Goal: Task Accomplishment & Management: Complete application form

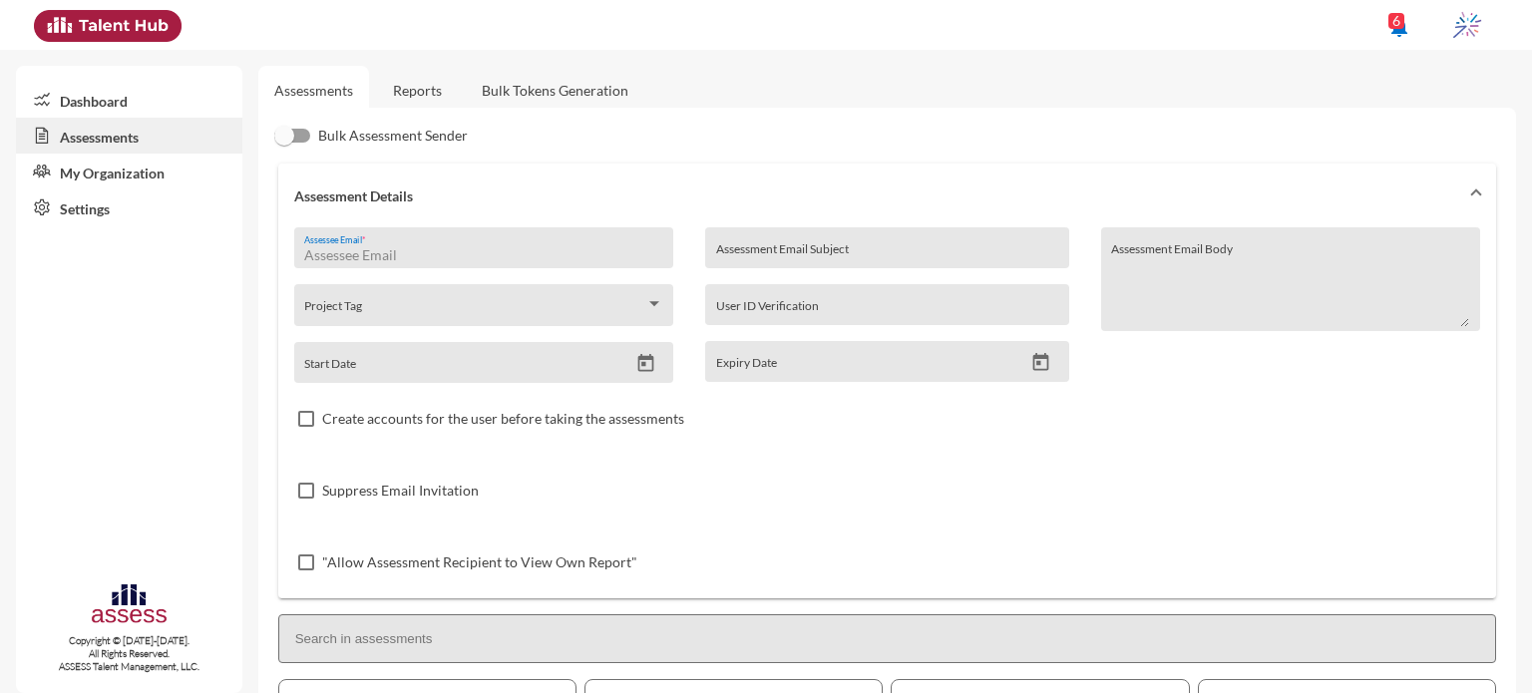
drag, startPoint x: 0, startPoint y: 0, endPoint x: 463, endPoint y: 250, distance: 526.3
click at [463, 250] on input "Assessee Email *" at bounding box center [483, 255] width 358 height 16
paste input "mohammadshehata202@ [DOMAIN_NAME]"
type input "mohammadshehata202@ [DOMAIN_NAME]"
click at [644, 360] on icon "Open calendar" at bounding box center [645, 363] width 16 height 18
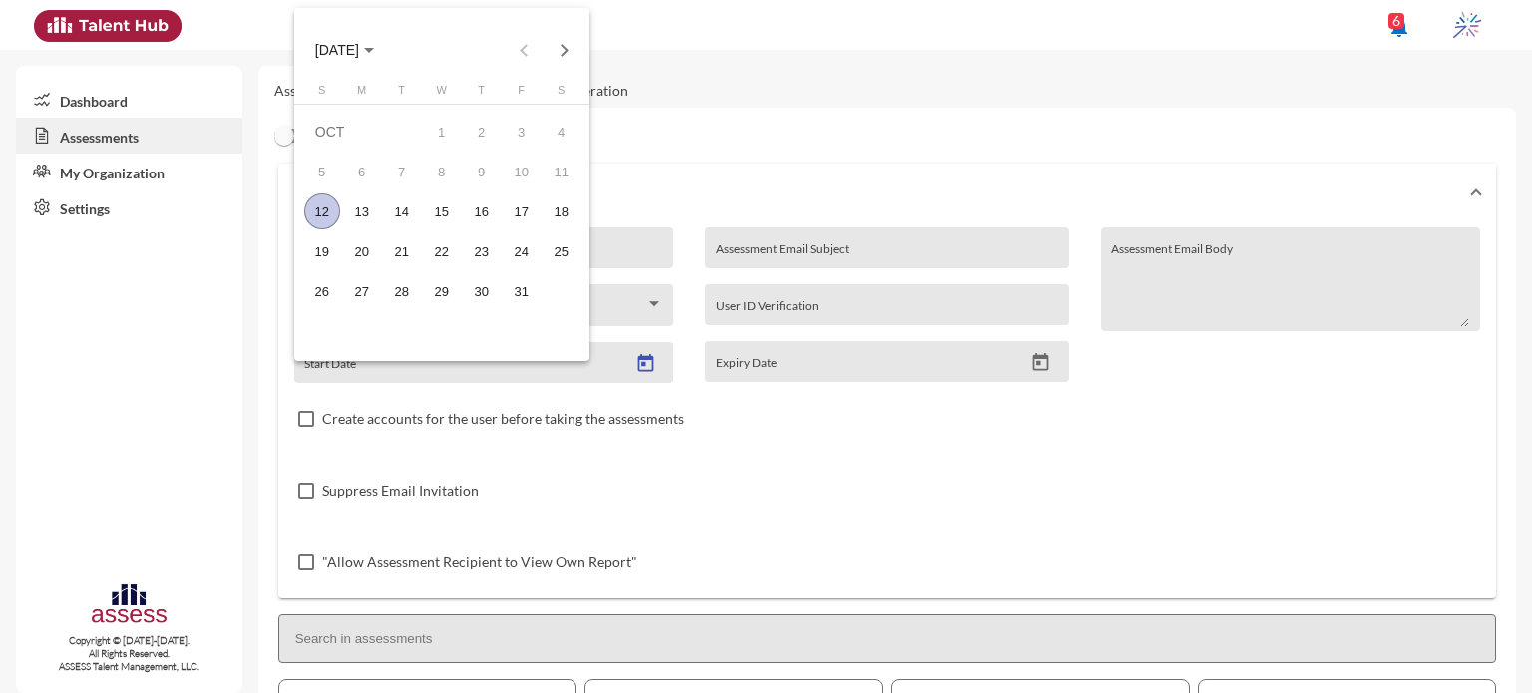
click at [318, 212] on div "12" at bounding box center [322, 212] width 36 height 36
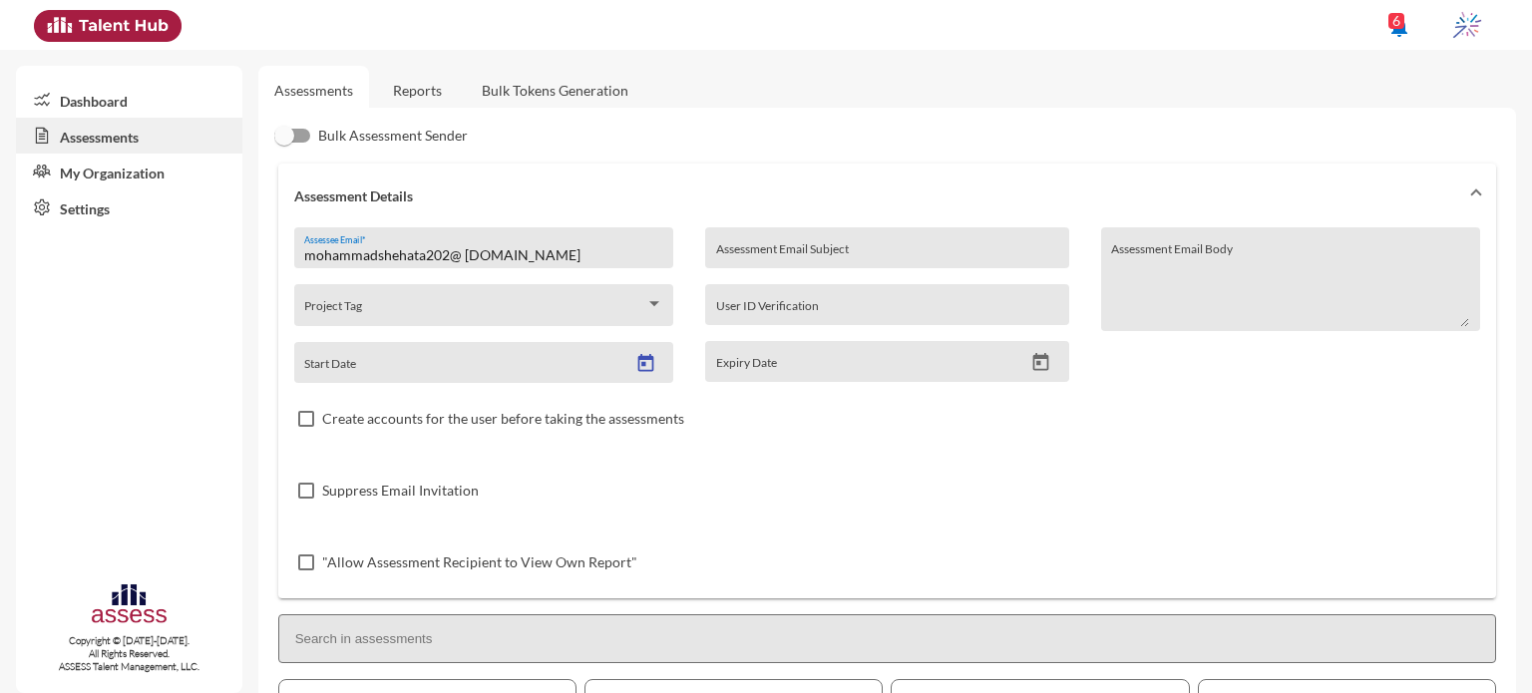
type input "[DATE]"
click at [1042, 362] on icon "Open calendar" at bounding box center [1041, 362] width 21 height 21
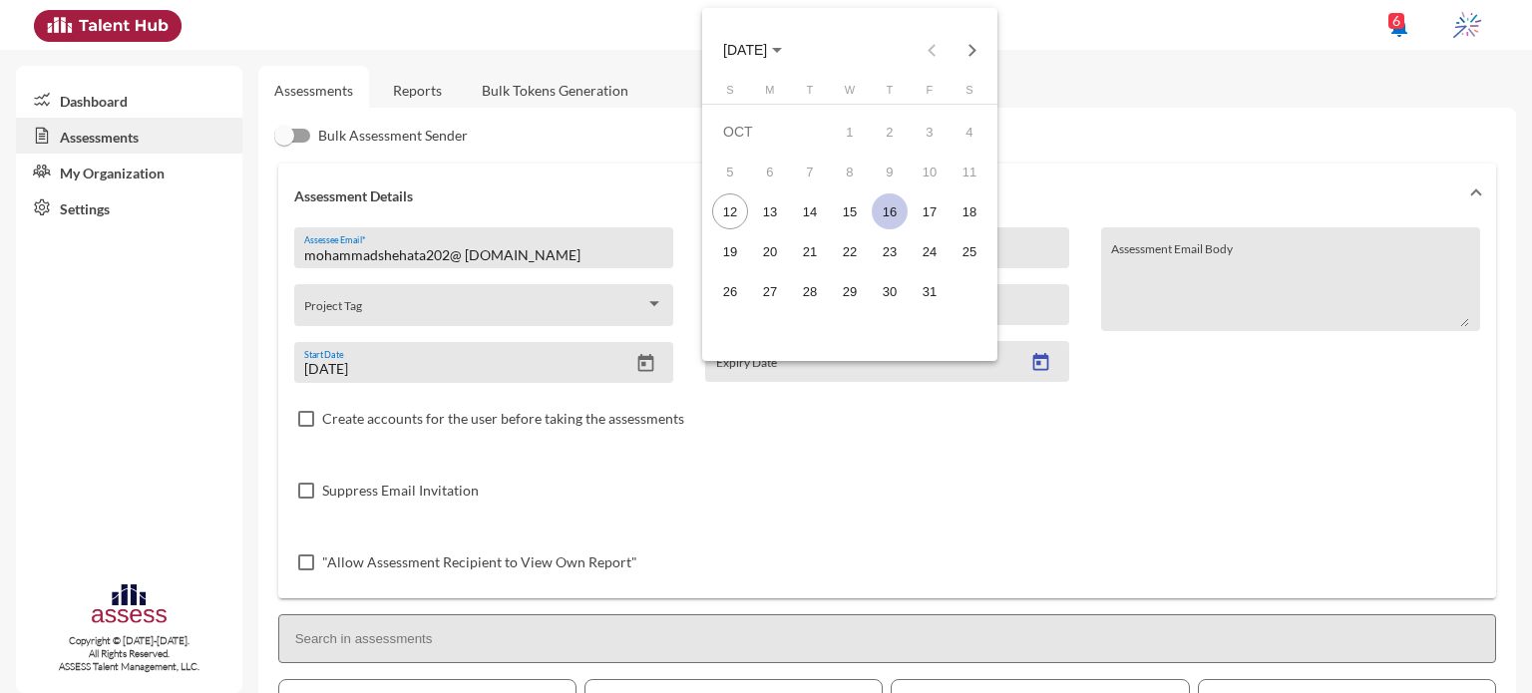
click at [884, 210] on div "16" at bounding box center [890, 212] width 36 height 36
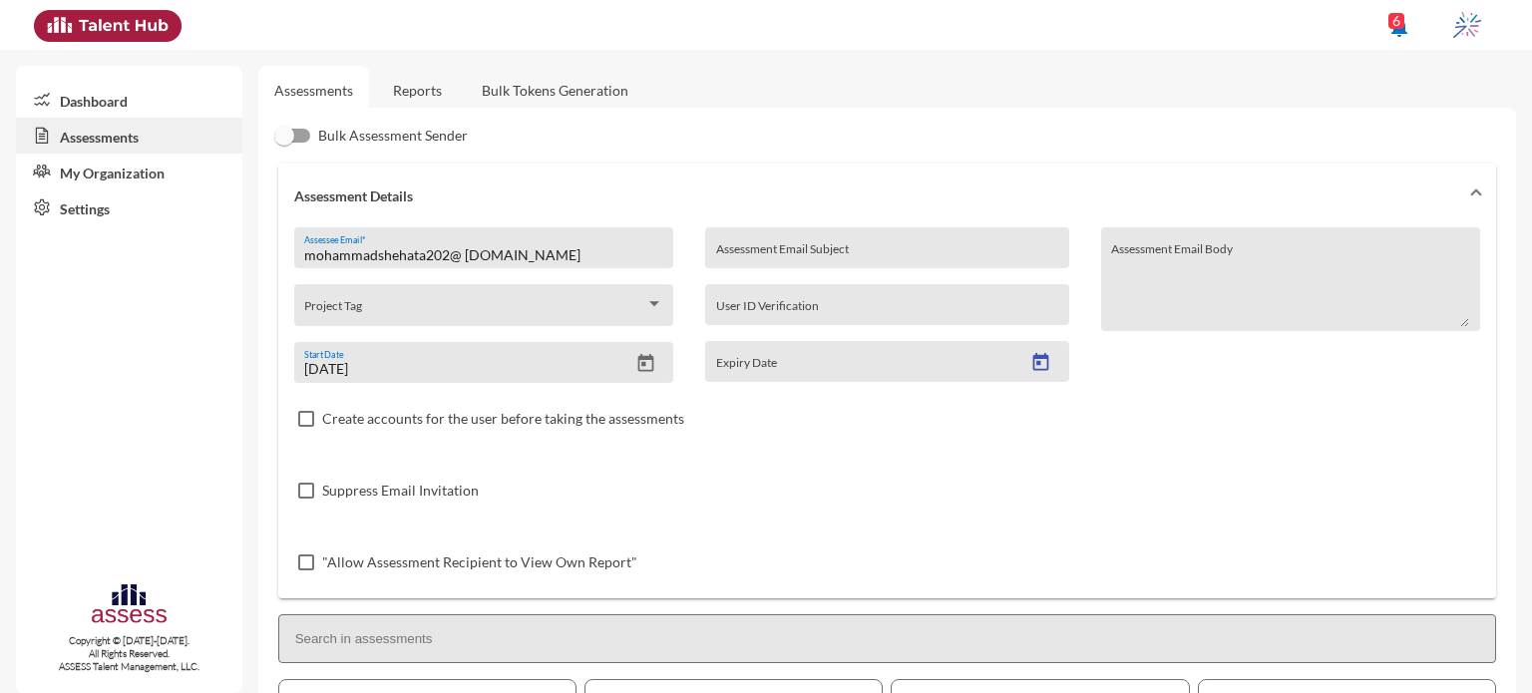
type input "[DATE]"
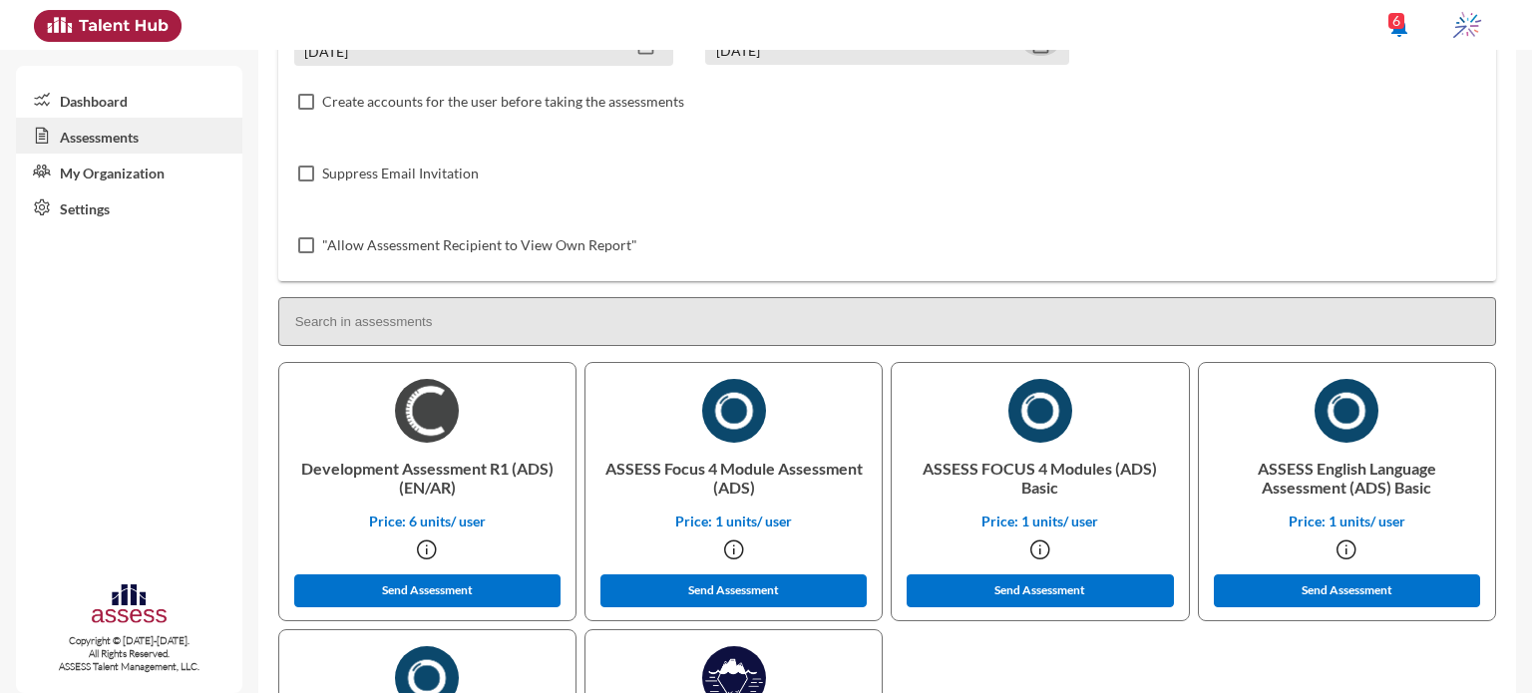
scroll to position [319, 0]
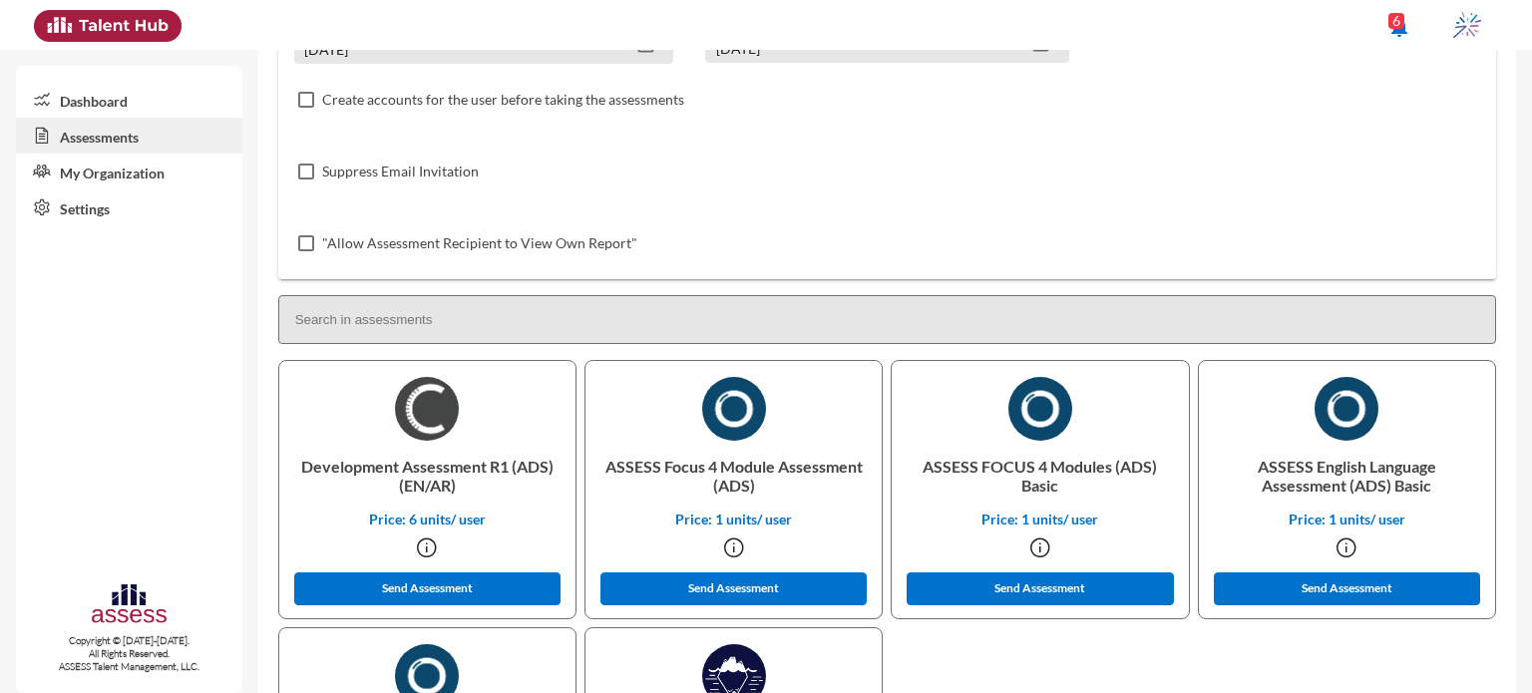
click at [299, 462] on p "Development Assessment R1 (ADS) (EN/AR)" at bounding box center [427, 476] width 264 height 70
drag, startPoint x: 299, startPoint y: 462, endPoint x: 403, endPoint y: 469, distance: 104.0
click at [403, 469] on p "Development Assessment R1 (ADS) (EN/AR)" at bounding box center [427, 476] width 264 height 70
copy p "Development"
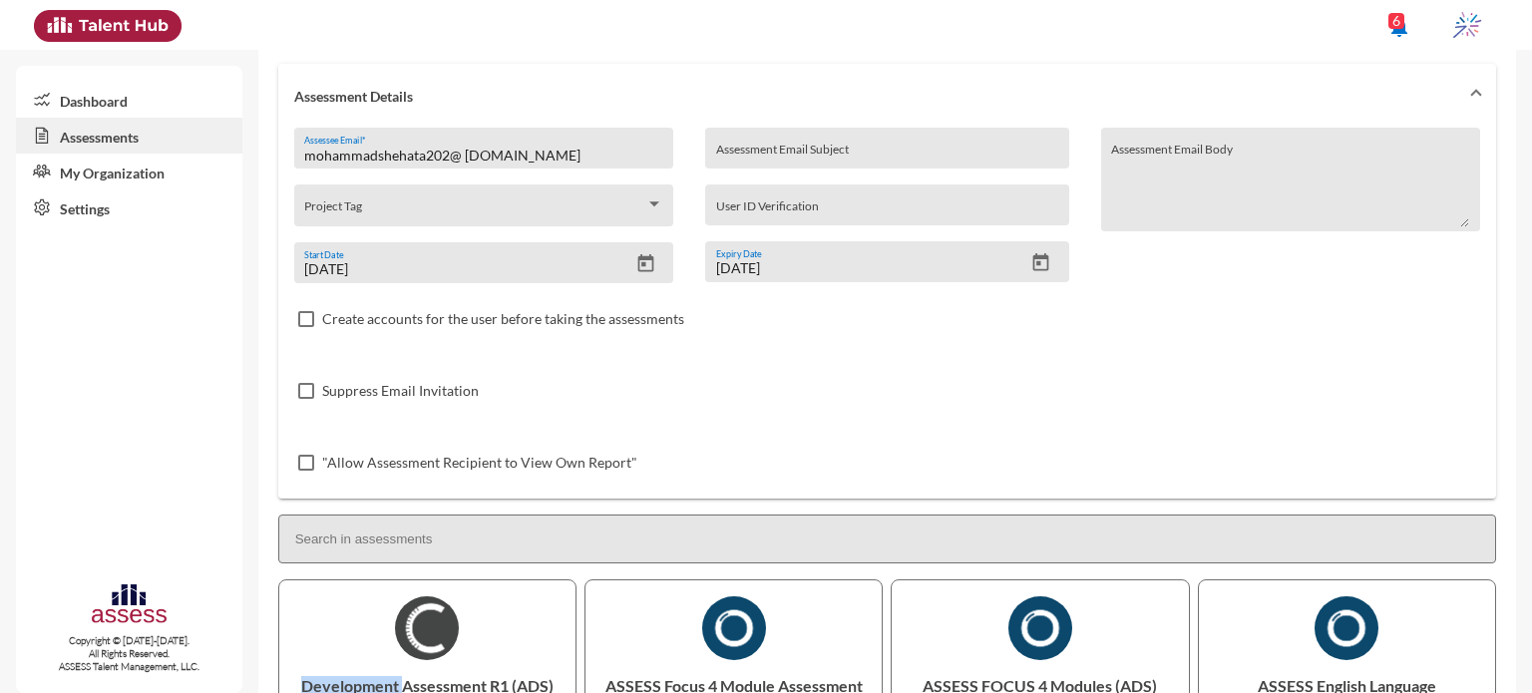
scroll to position [0, 0]
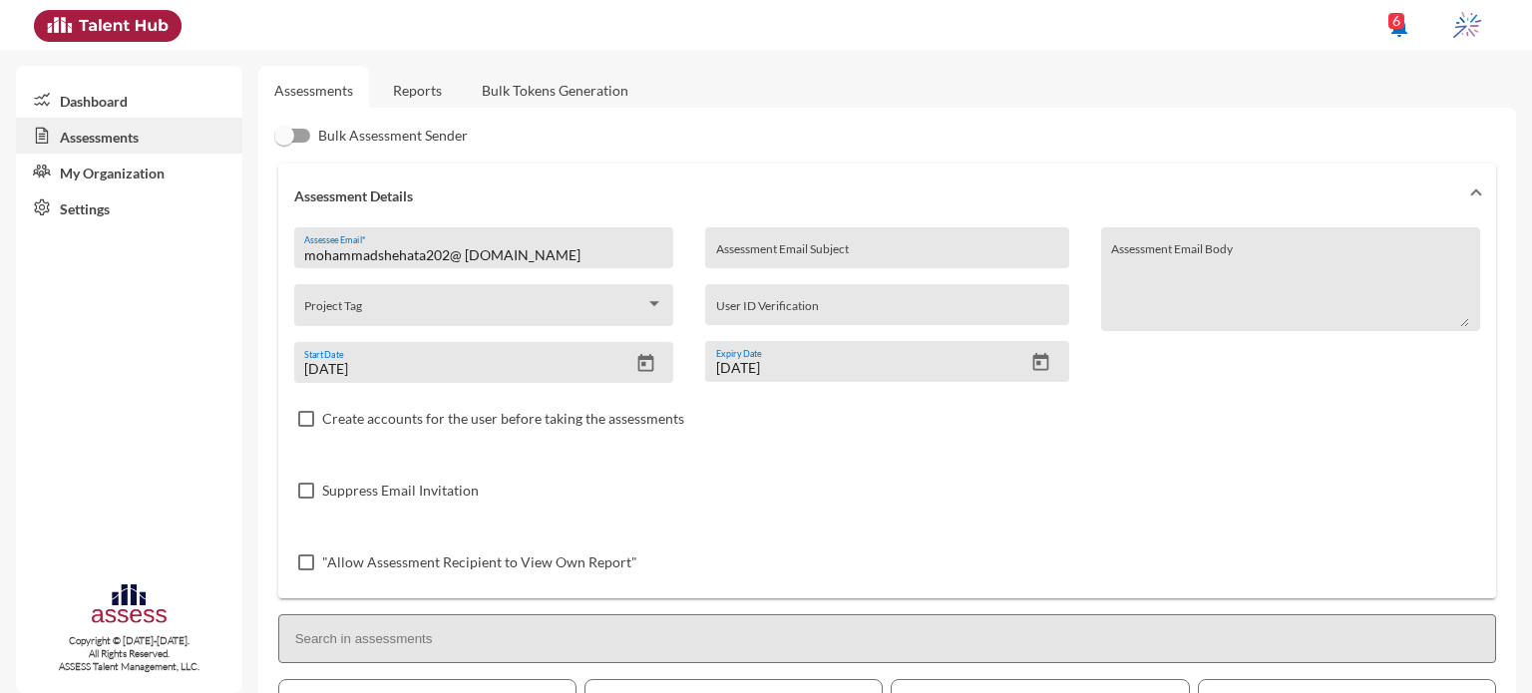
click at [911, 243] on div "Assessment Email Subject" at bounding box center [887, 253] width 342 height 30
type input "÷"
paste input "Development"
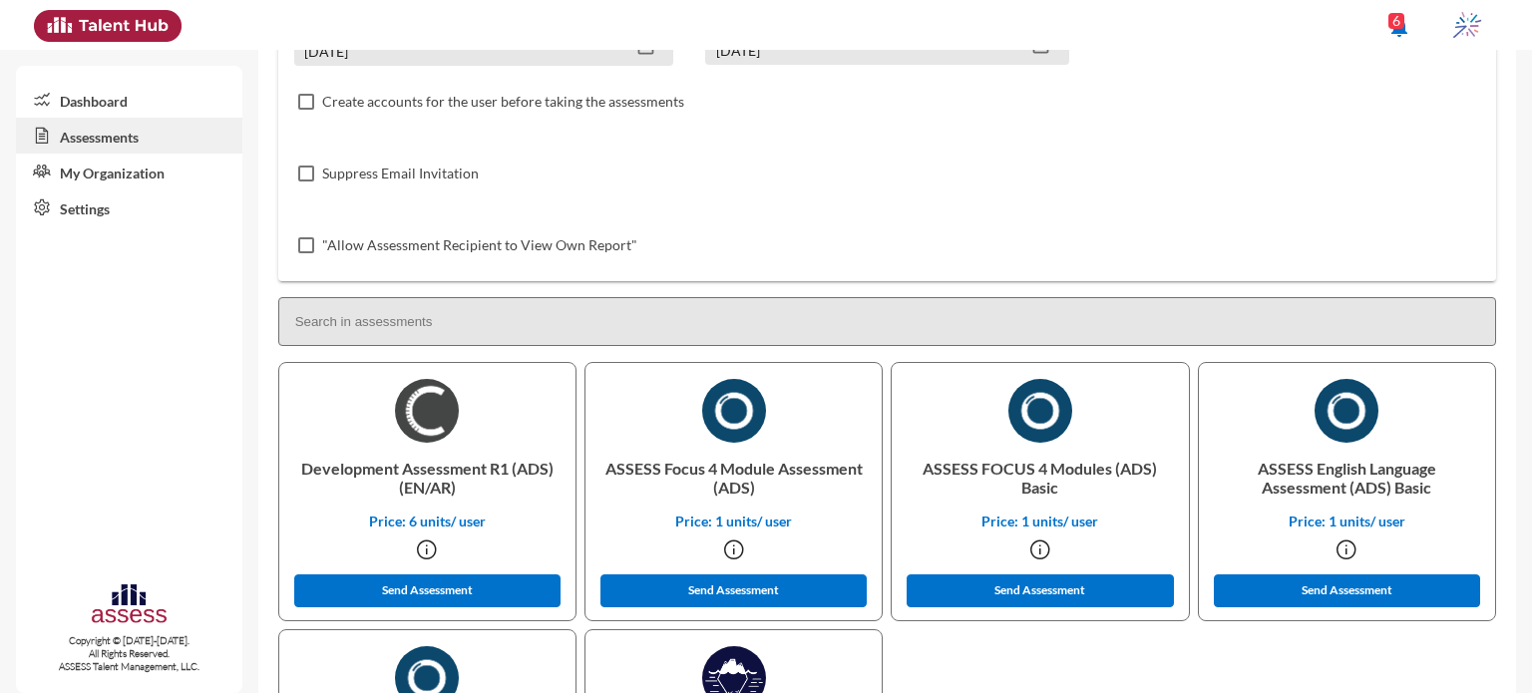
scroll to position [319, 0]
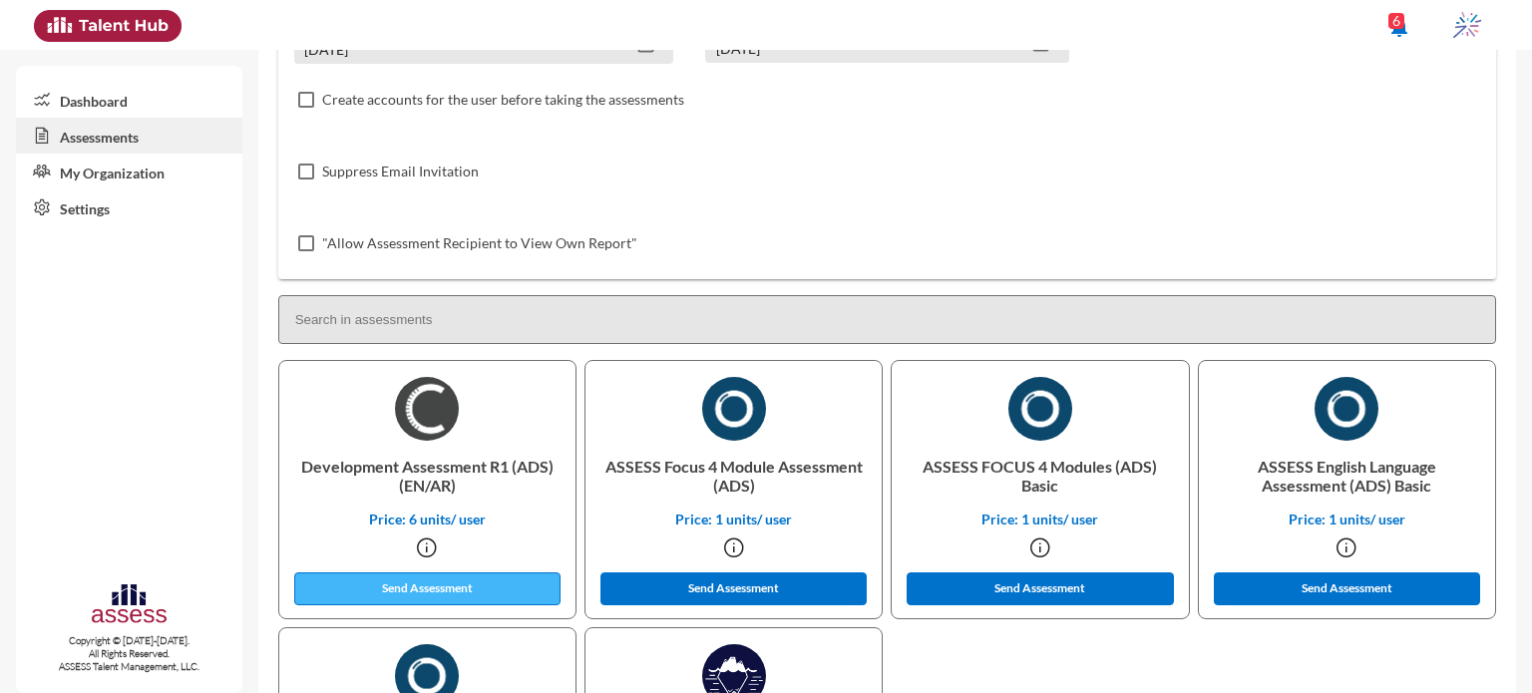
click at [471, 588] on button "Send Assessment" at bounding box center [427, 589] width 267 height 33
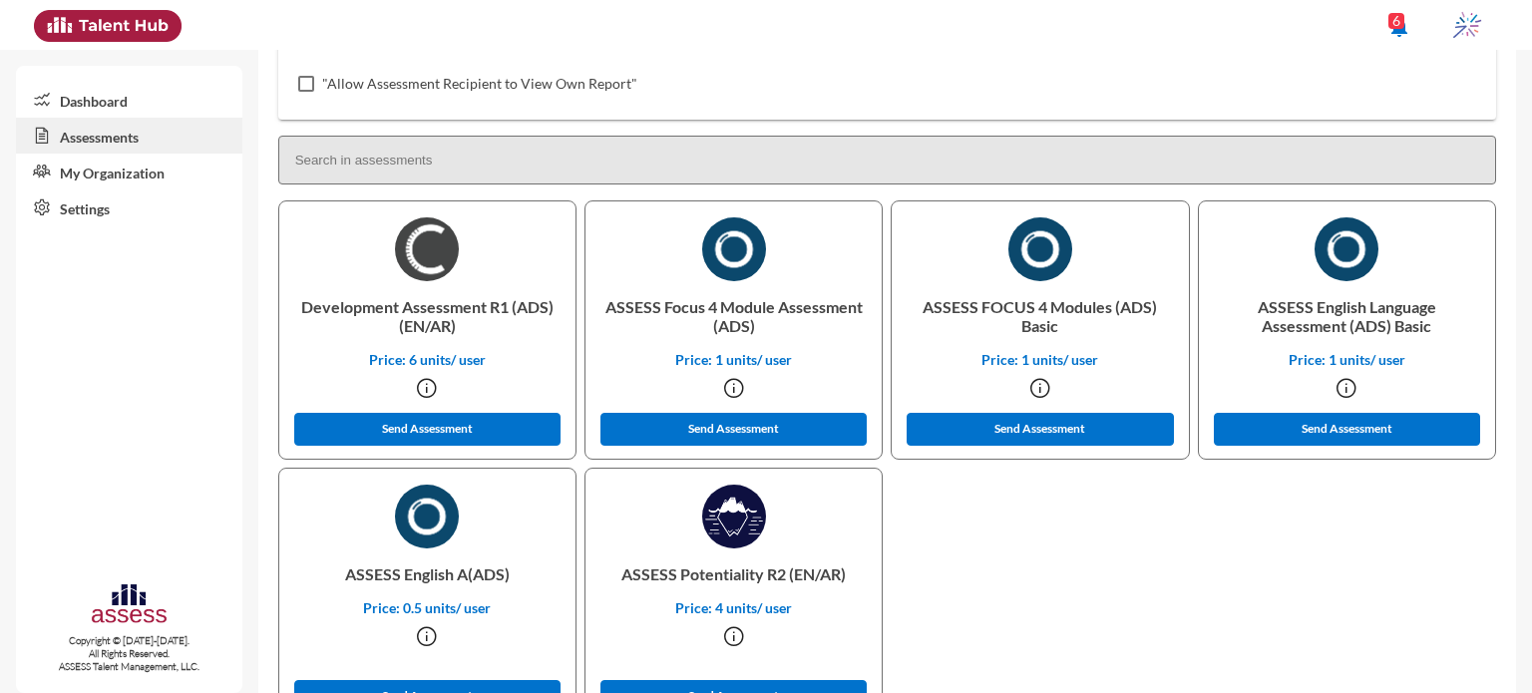
scroll to position [504, 0]
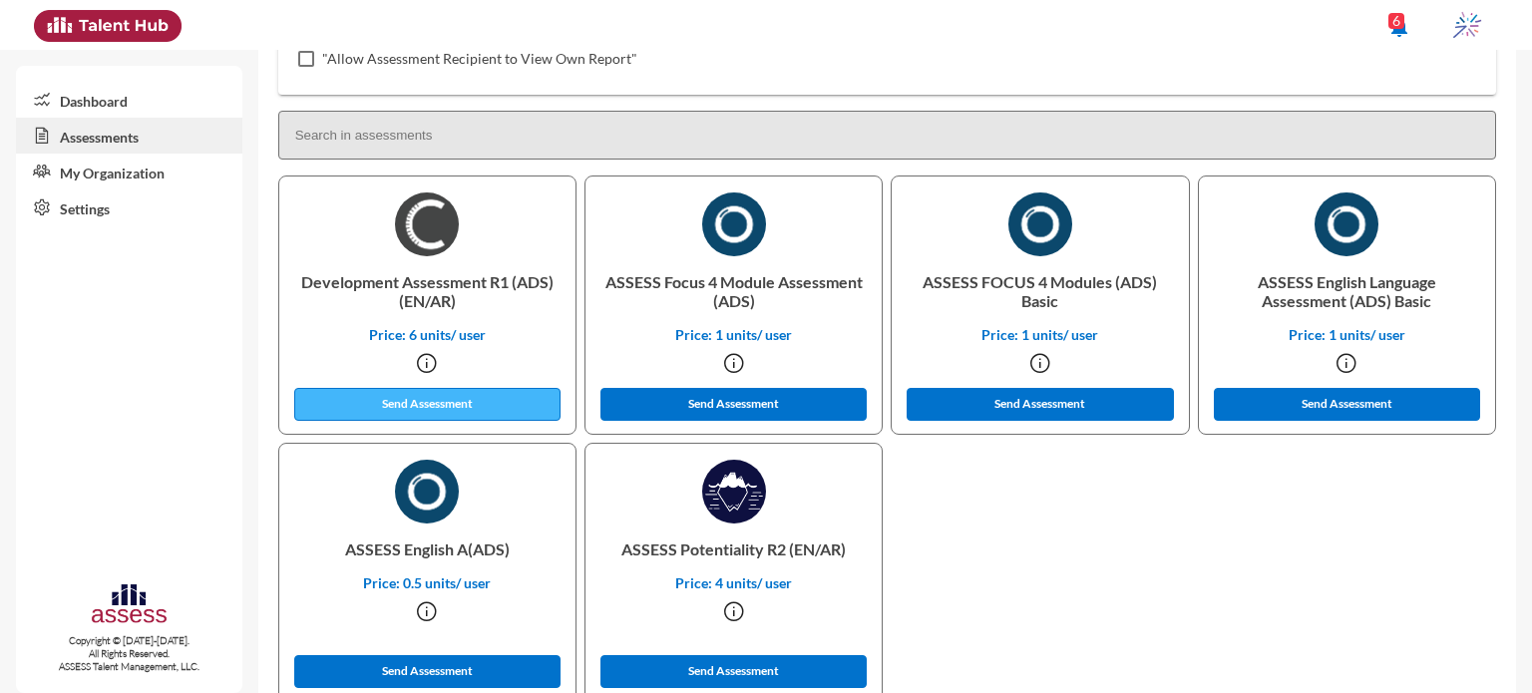
click at [470, 397] on button "Send Assessment" at bounding box center [427, 404] width 267 height 33
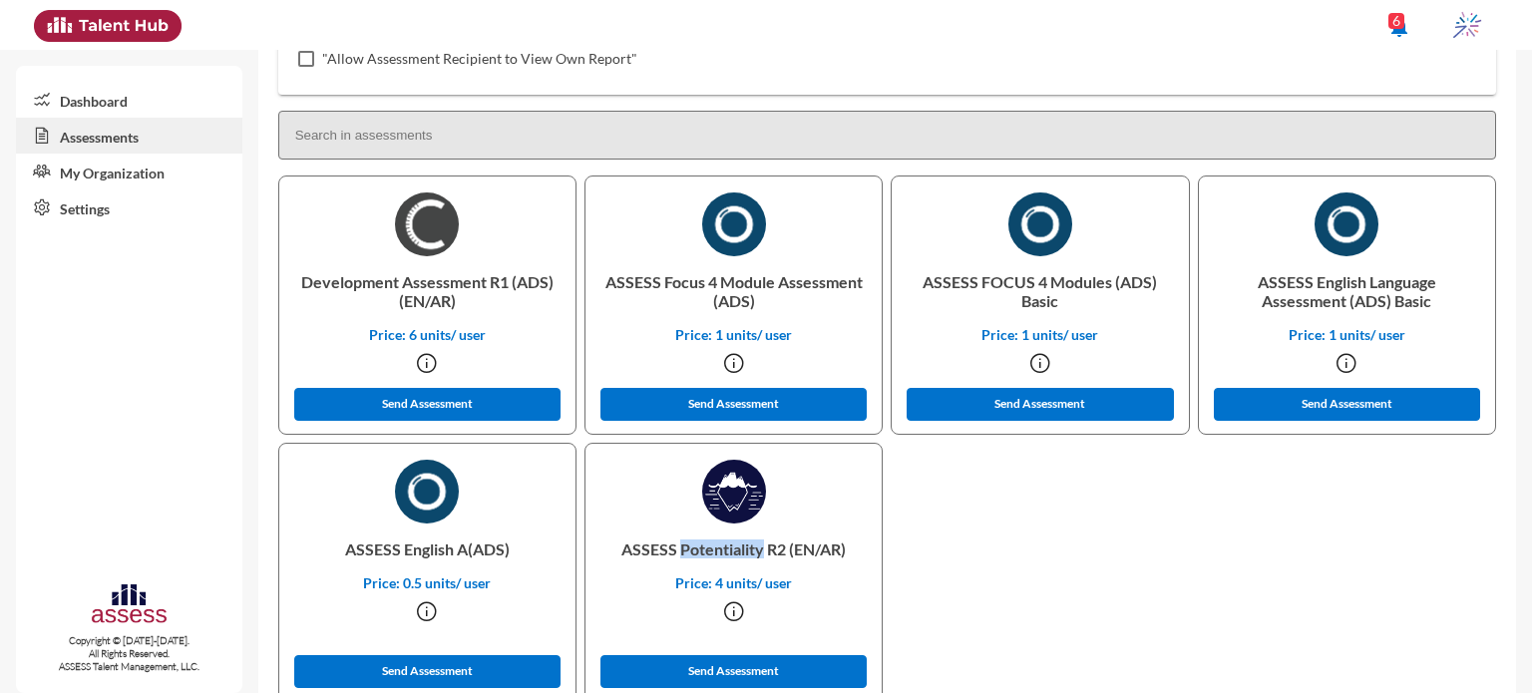
drag, startPoint x: 677, startPoint y: 550, endPoint x: 757, endPoint y: 556, distance: 80.0
click at [757, 556] on p "ASSESS Potentiality R2 (EN/AR)" at bounding box center [734, 549] width 264 height 51
copy p "Potentiality"
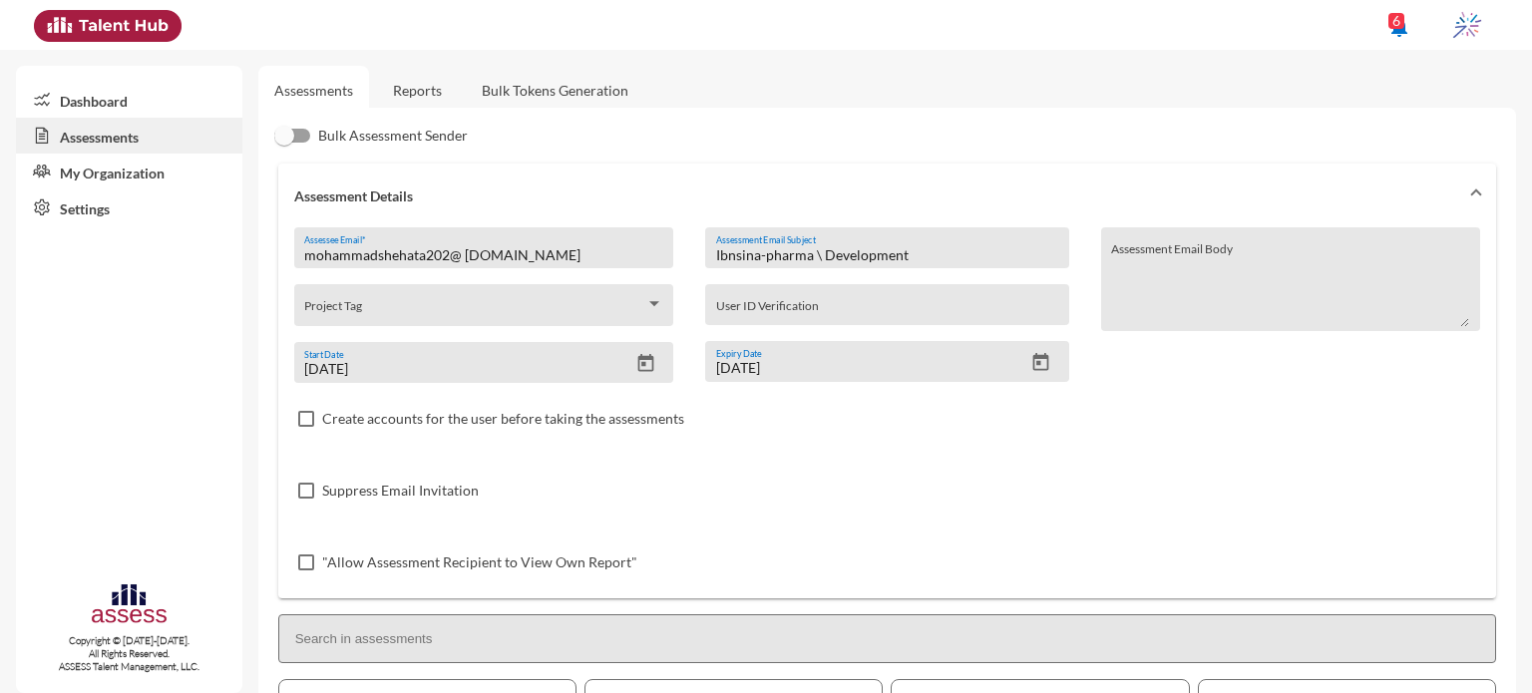
drag, startPoint x: 821, startPoint y: 257, endPoint x: 918, endPoint y: 250, distance: 97.0
click at [918, 250] on input "Ibnsina-pharma \ Development" at bounding box center [887, 255] width 342 height 16
paste input "Potentiality"
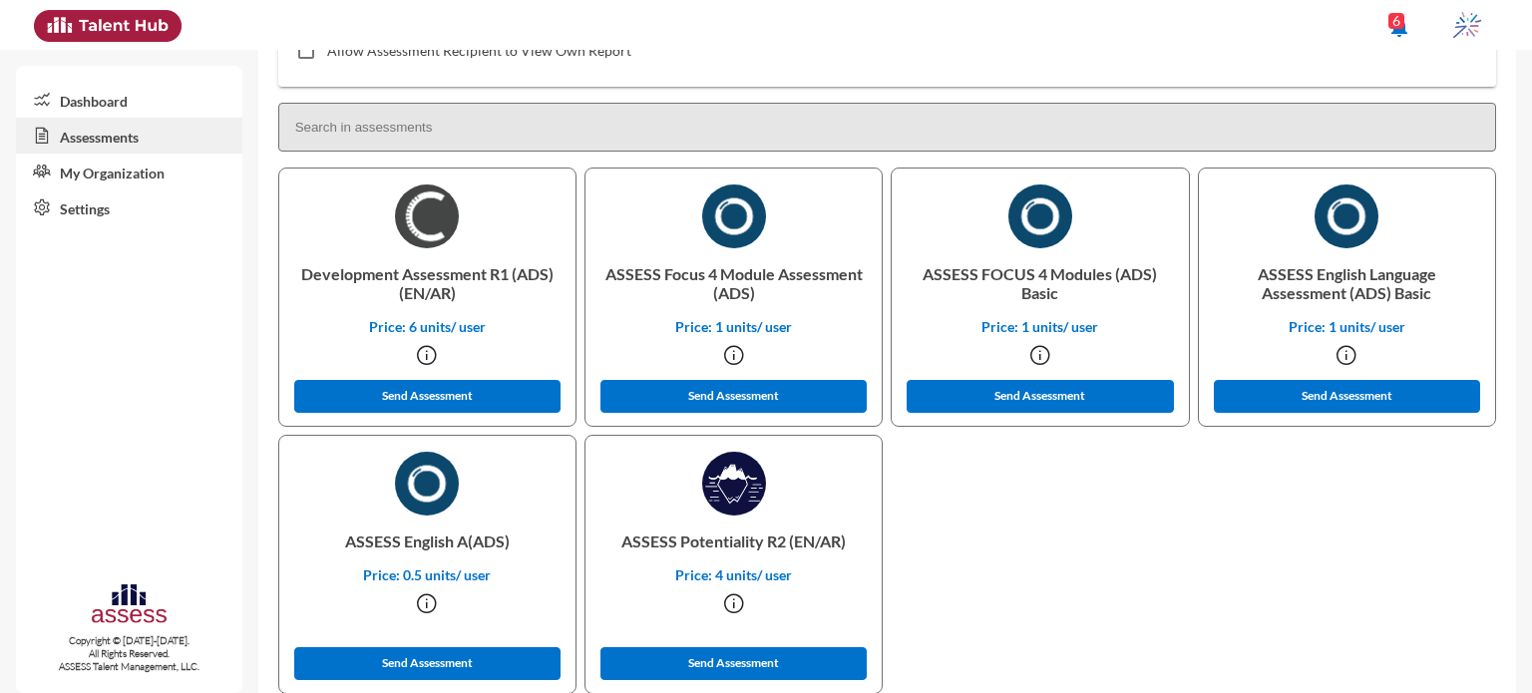
scroll to position [515, 0]
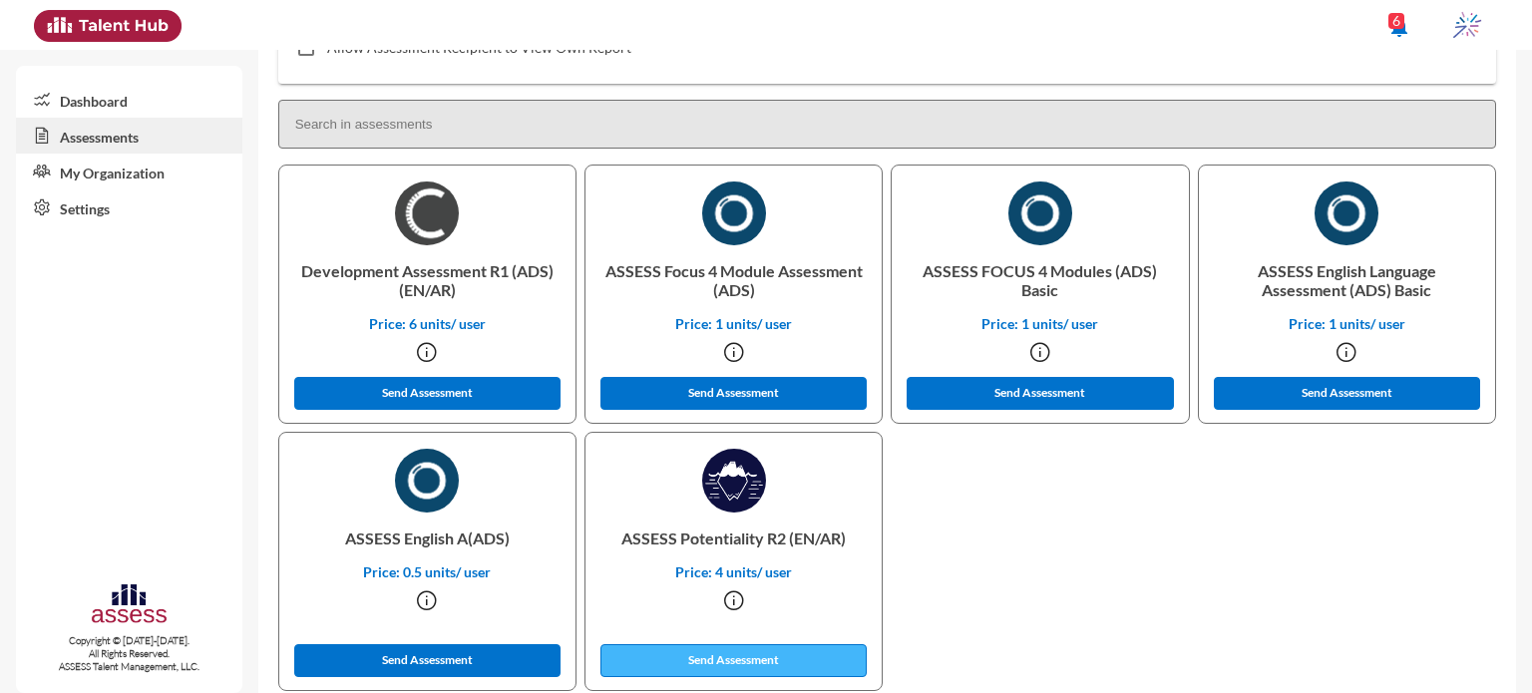
type input "Ibnsina-pharma \ Potentiality"
click at [658, 668] on button "Send Assessment" at bounding box center [734, 660] width 267 height 33
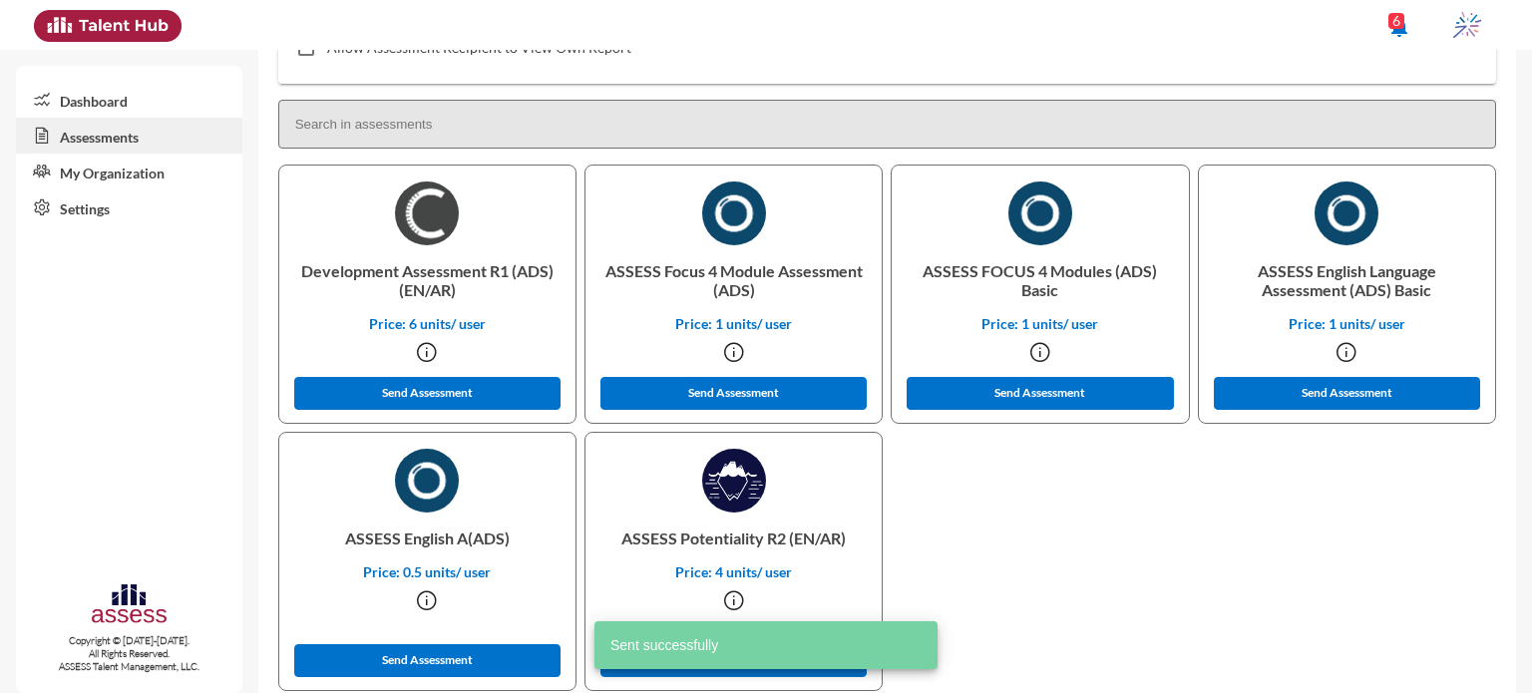
scroll to position [0, 0]
